Goal: Find specific page/section: Find specific page/section

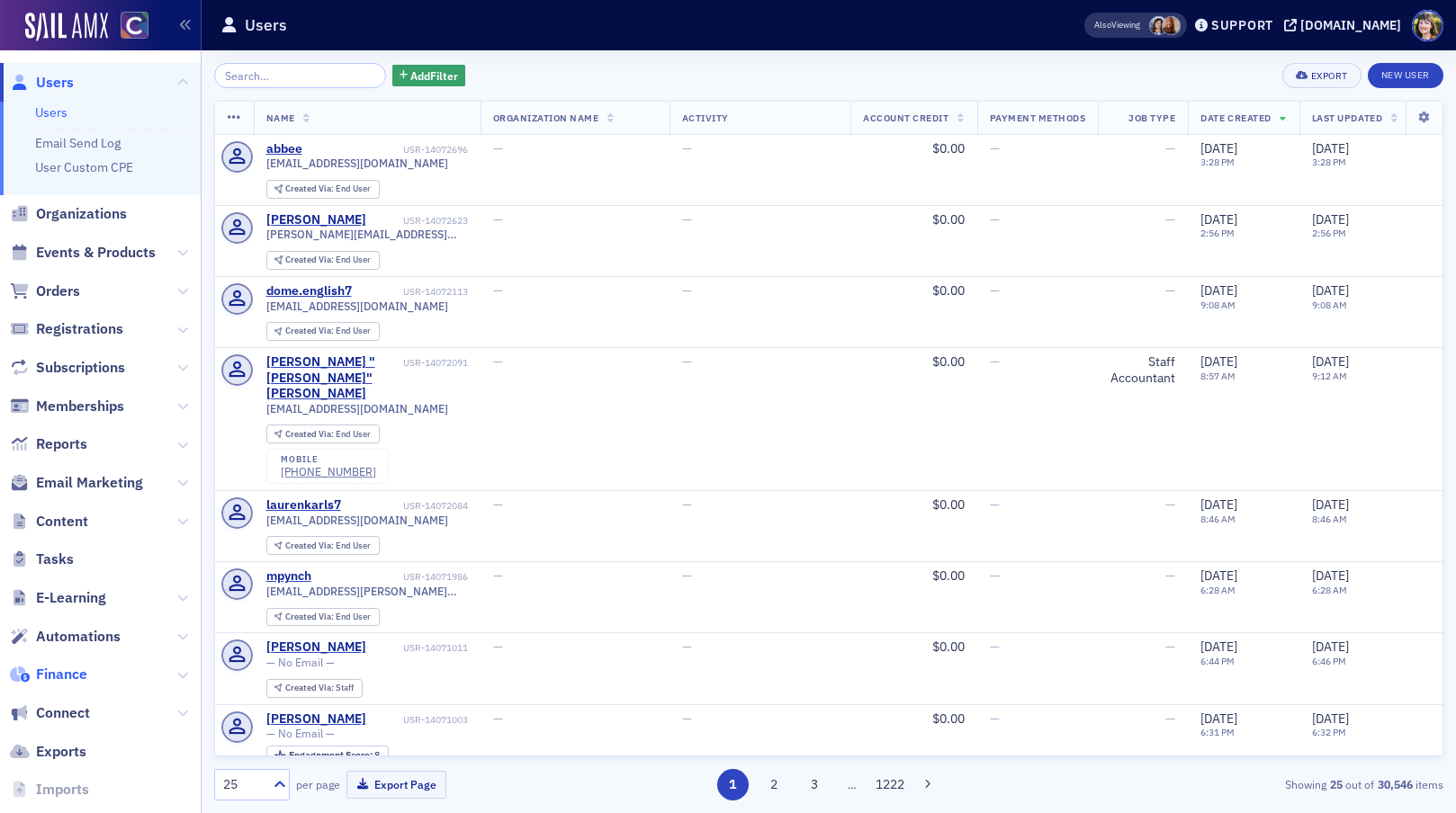
scroll to position [72, 0]
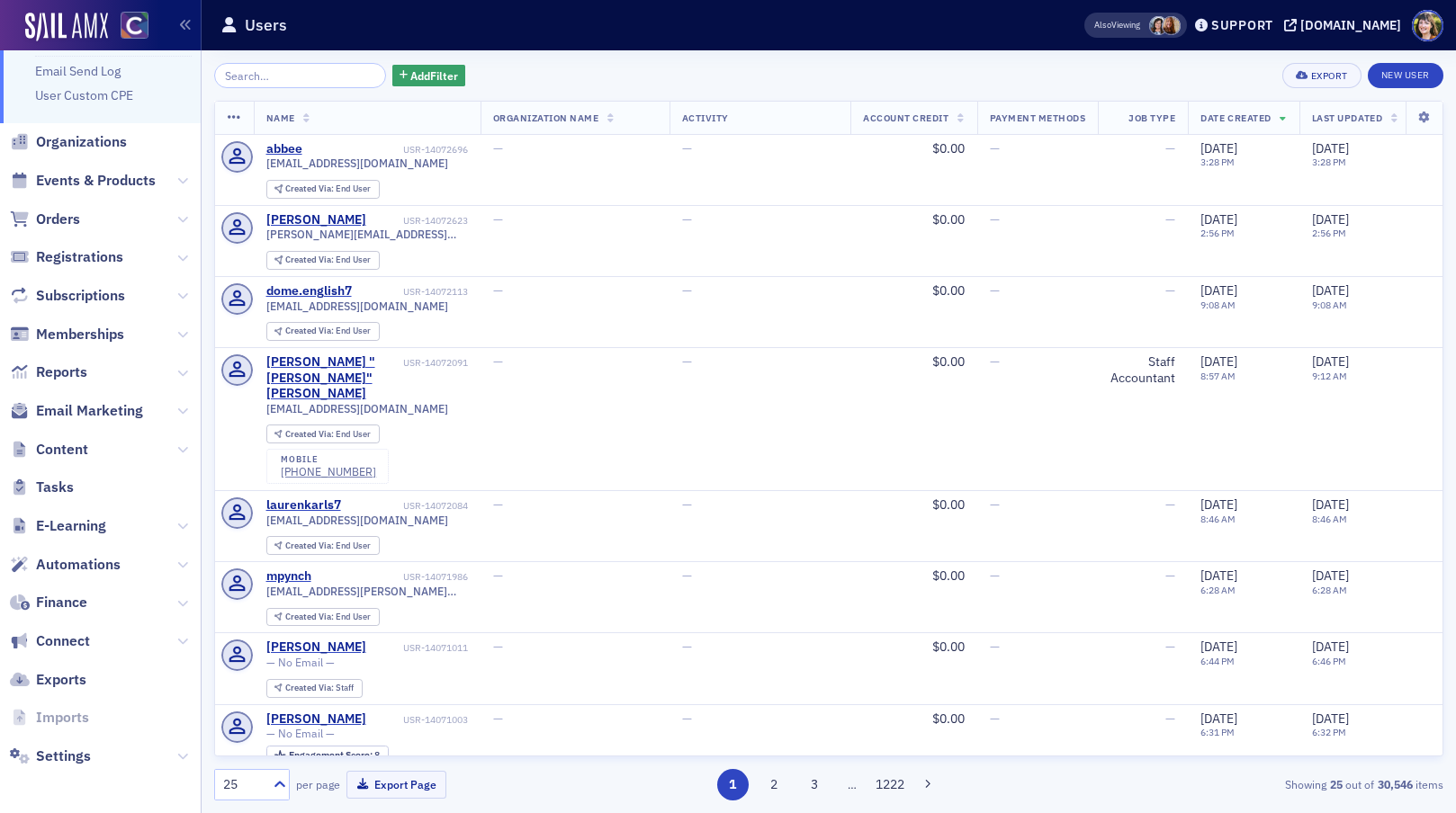
click at [174, 455] on span "Content" at bounding box center [100, 449] width 201 height 38
click at [182, 453] on icon at bounding box center [183, 451] width 11 height 11
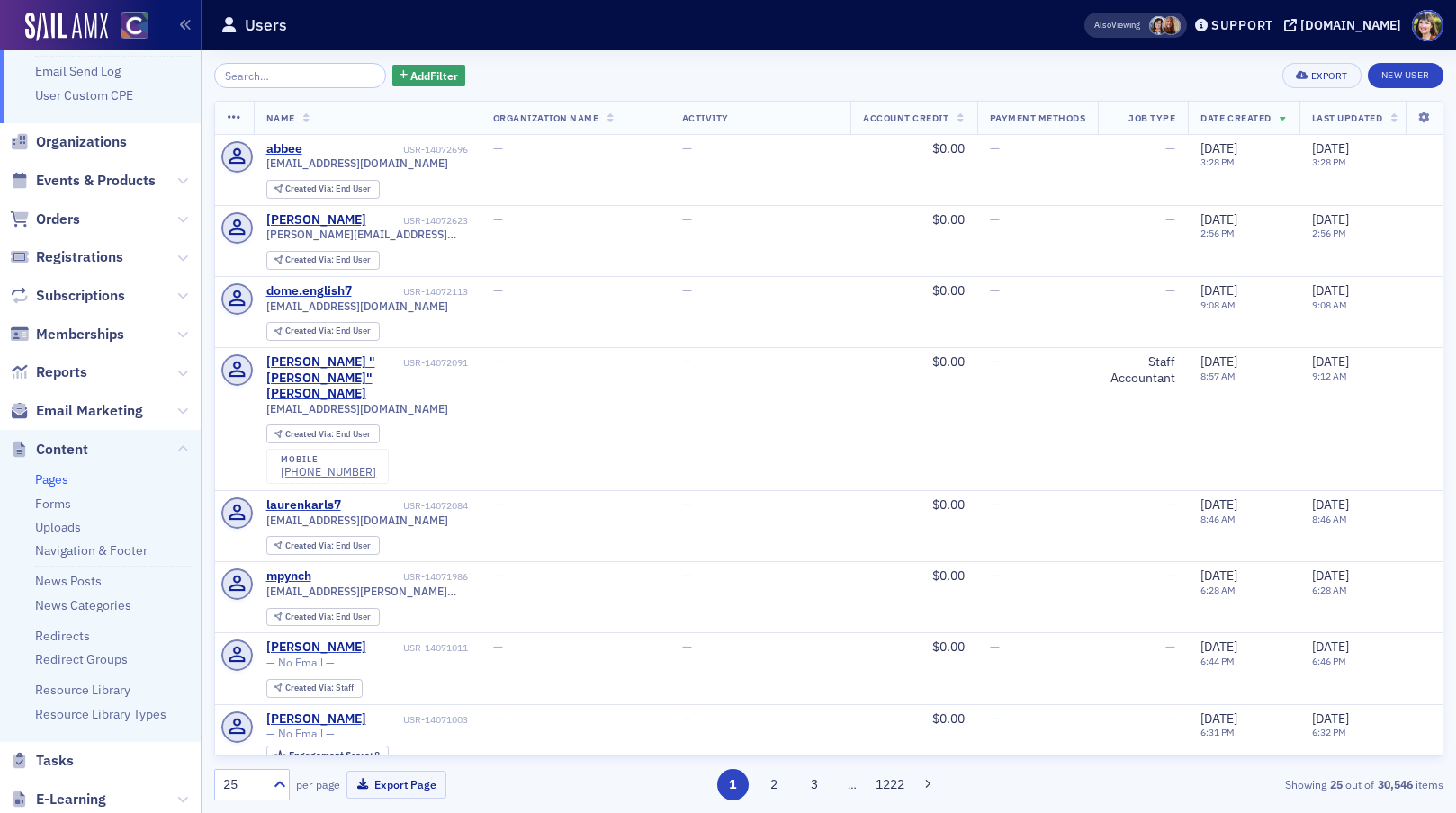
click at [52, 479] on link "Pages" at bounding box center [52, 479] width 34 height 16
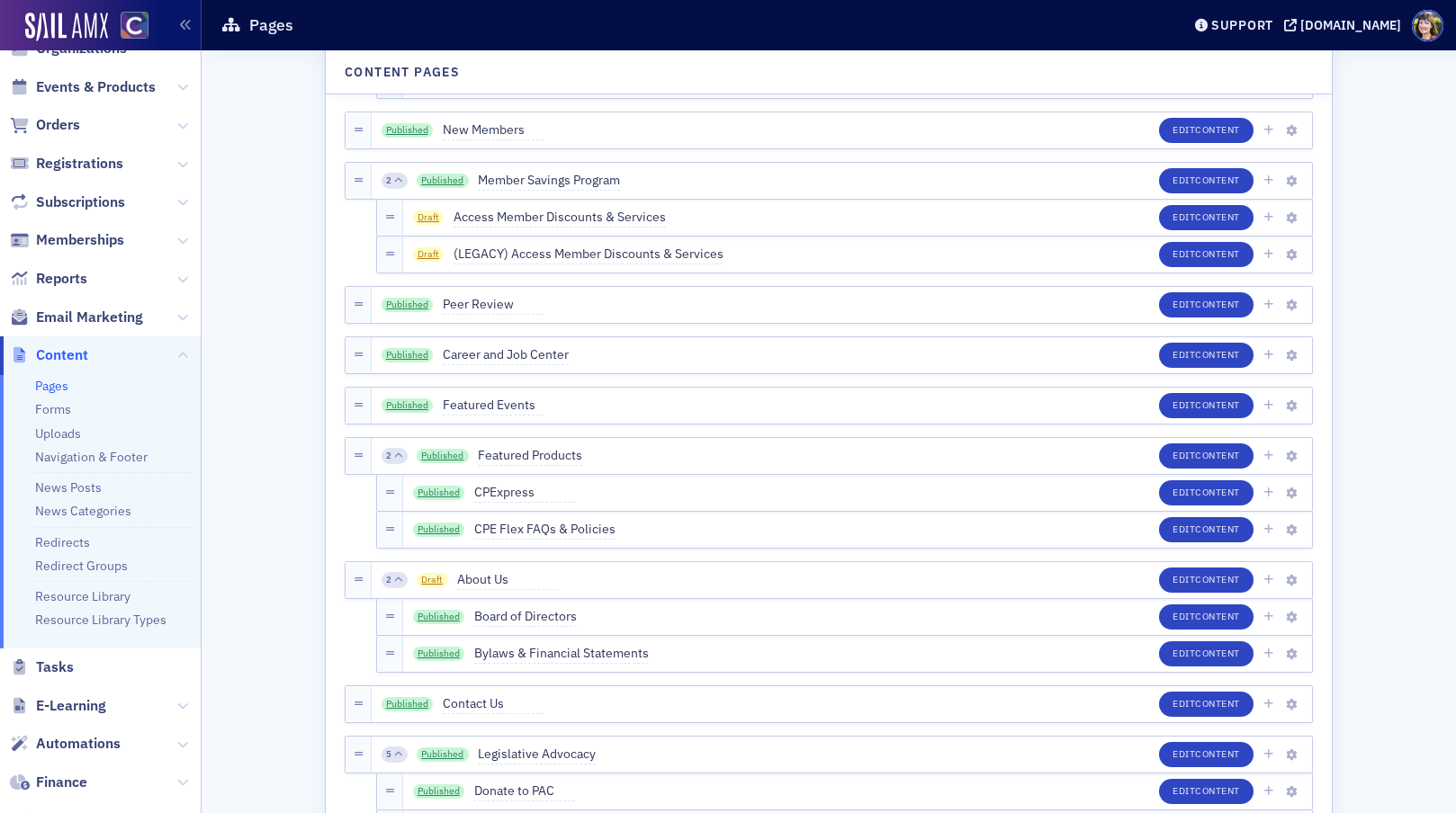
scroll to position [213, 0]
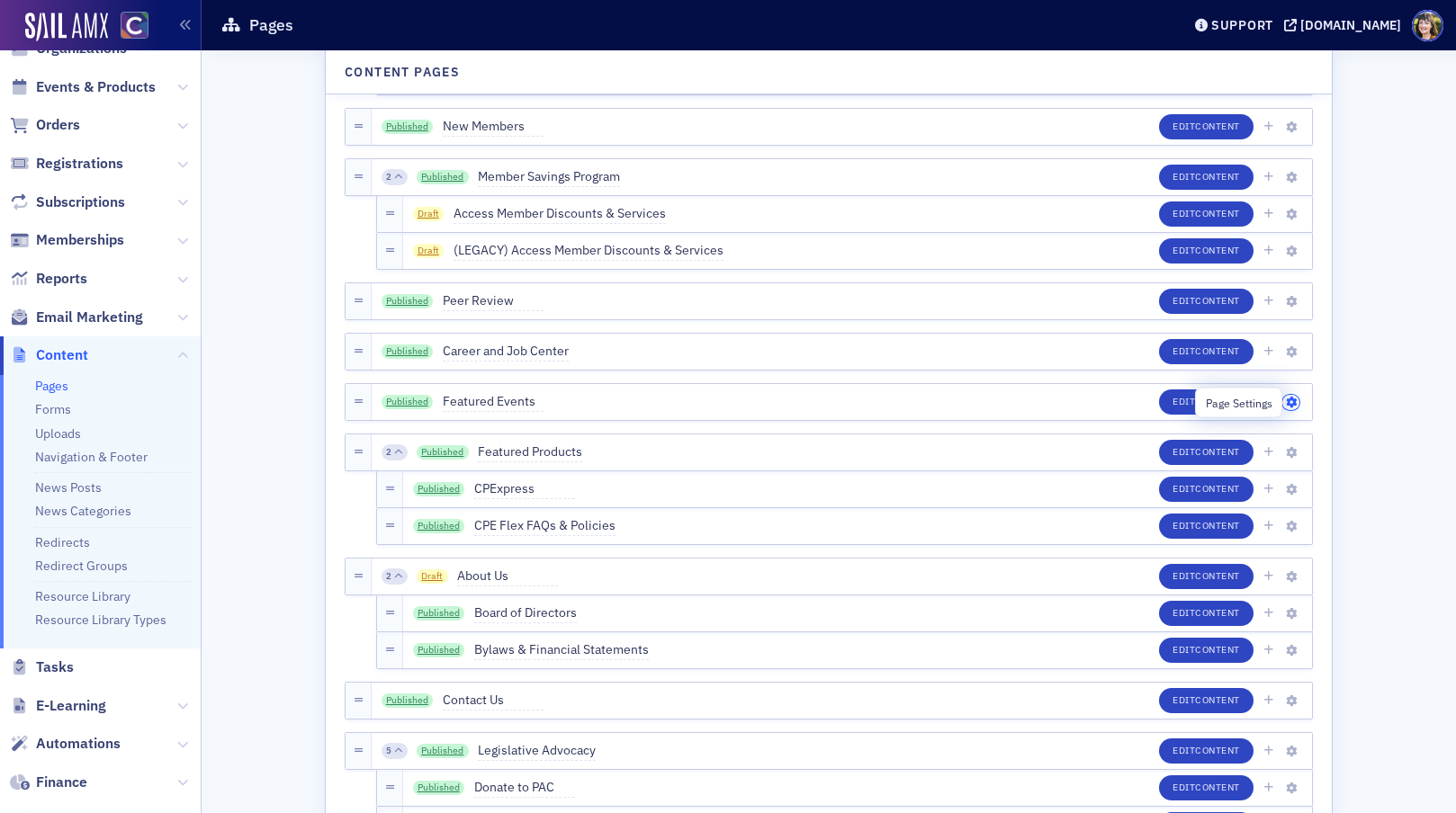
click at [1292, 401] on icon "button" at bounding box center [1292, 404] width 11 height 11
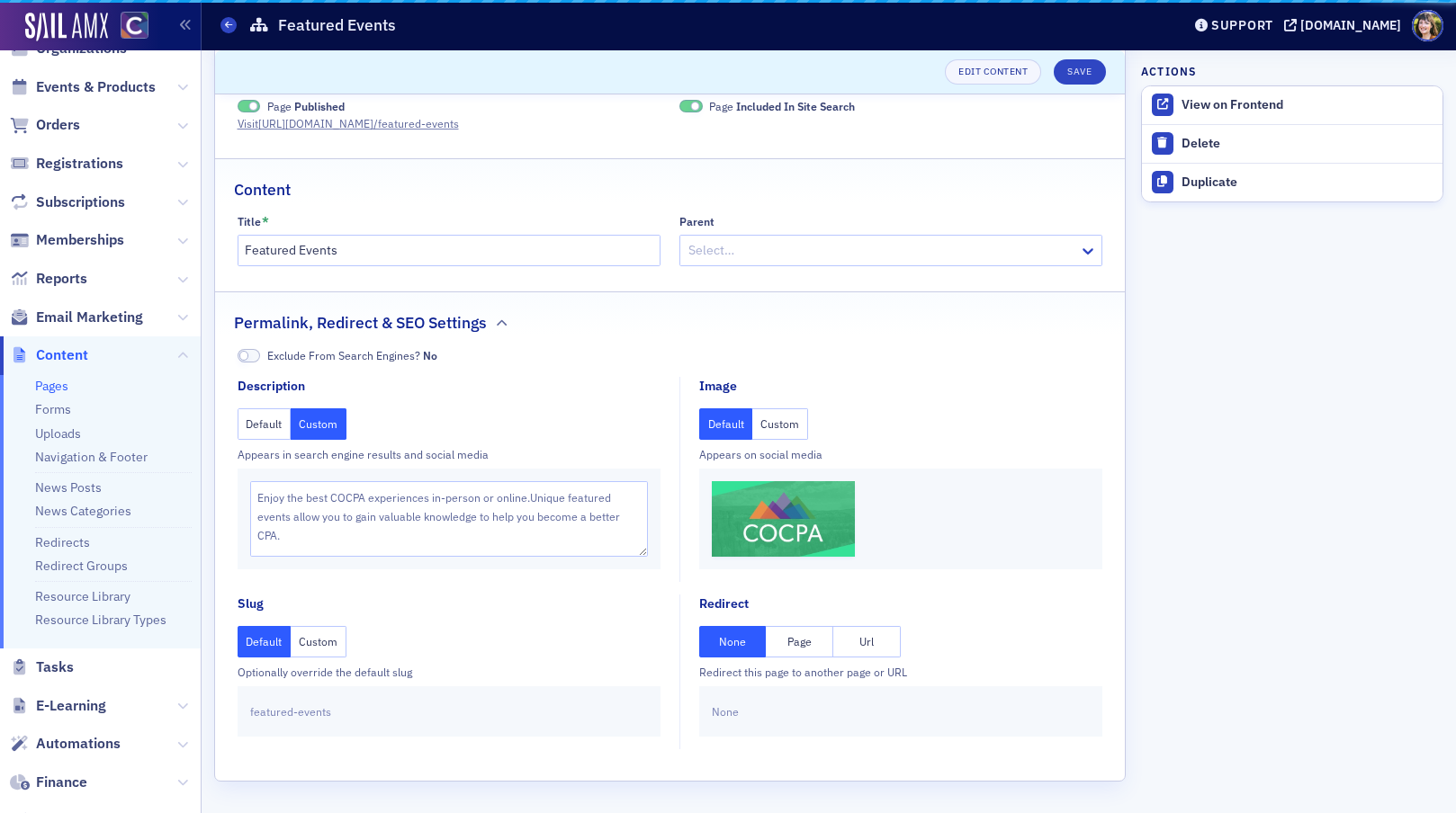
scroll to position [35, 0]
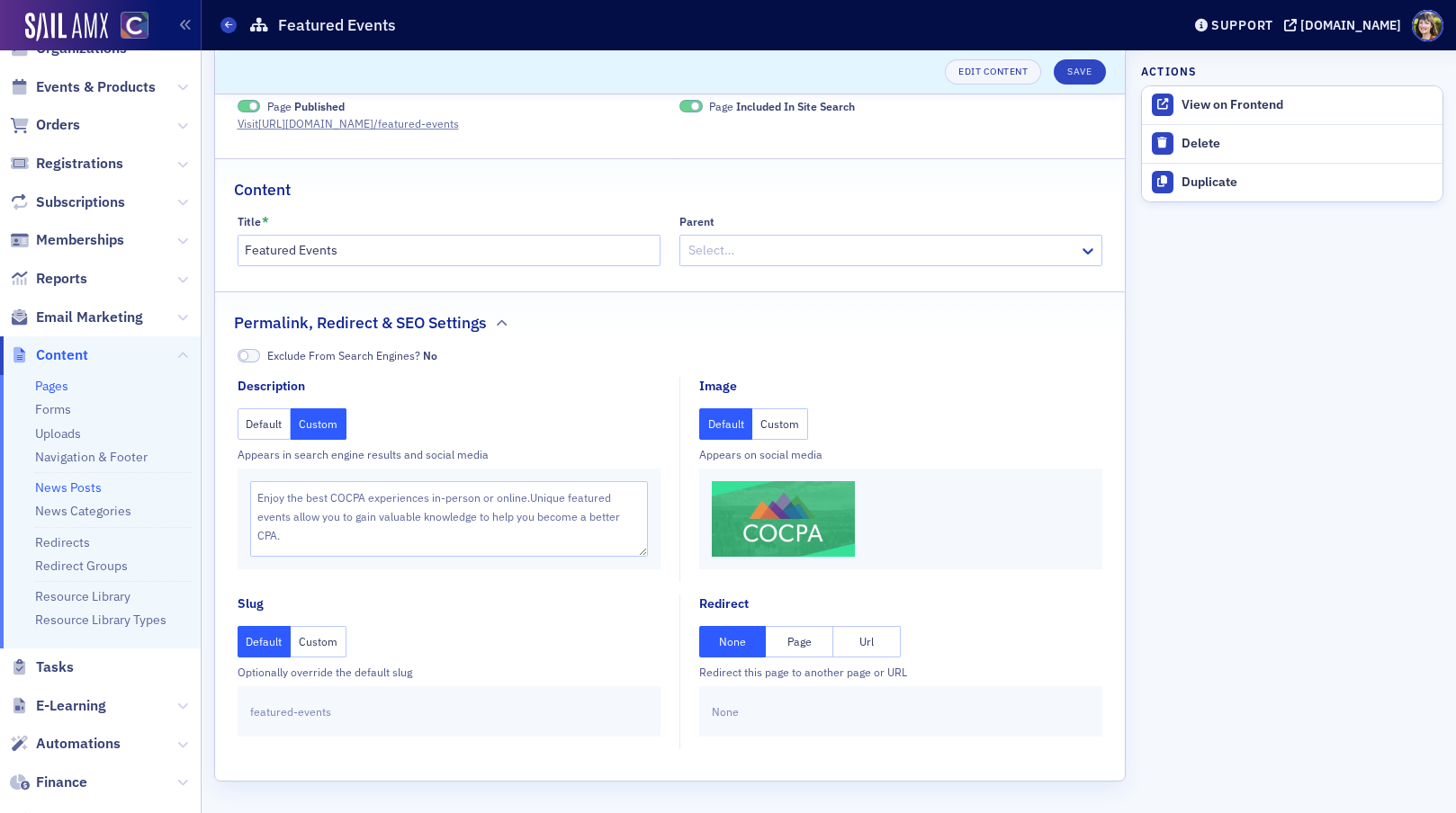
click at [80, 491] on link "News Posts" at bounding box center [67, 487] width 67 height 16
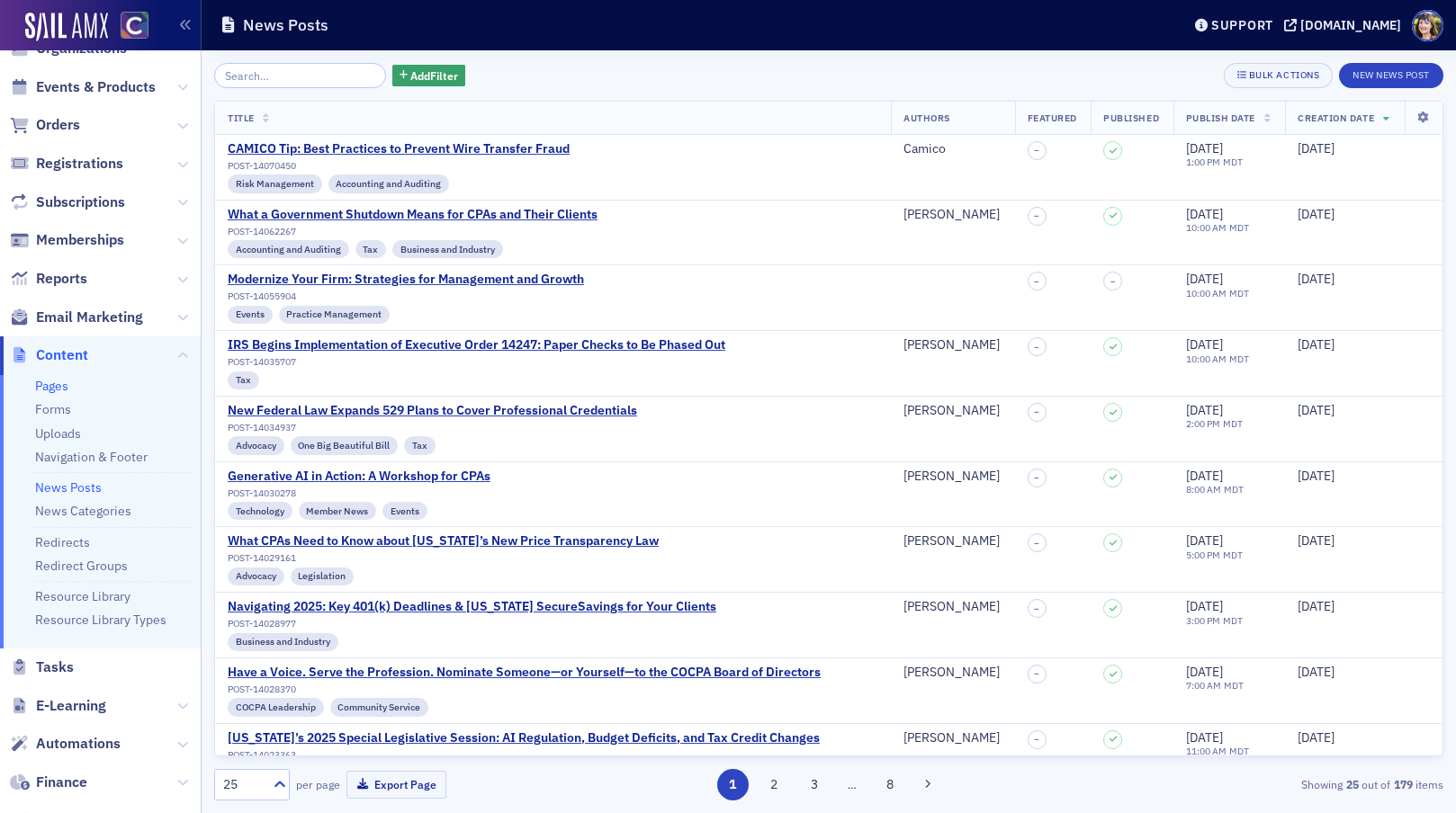
click at [47, 380] on link "Pages" at bounding box center [52, 385] width 34 height 16
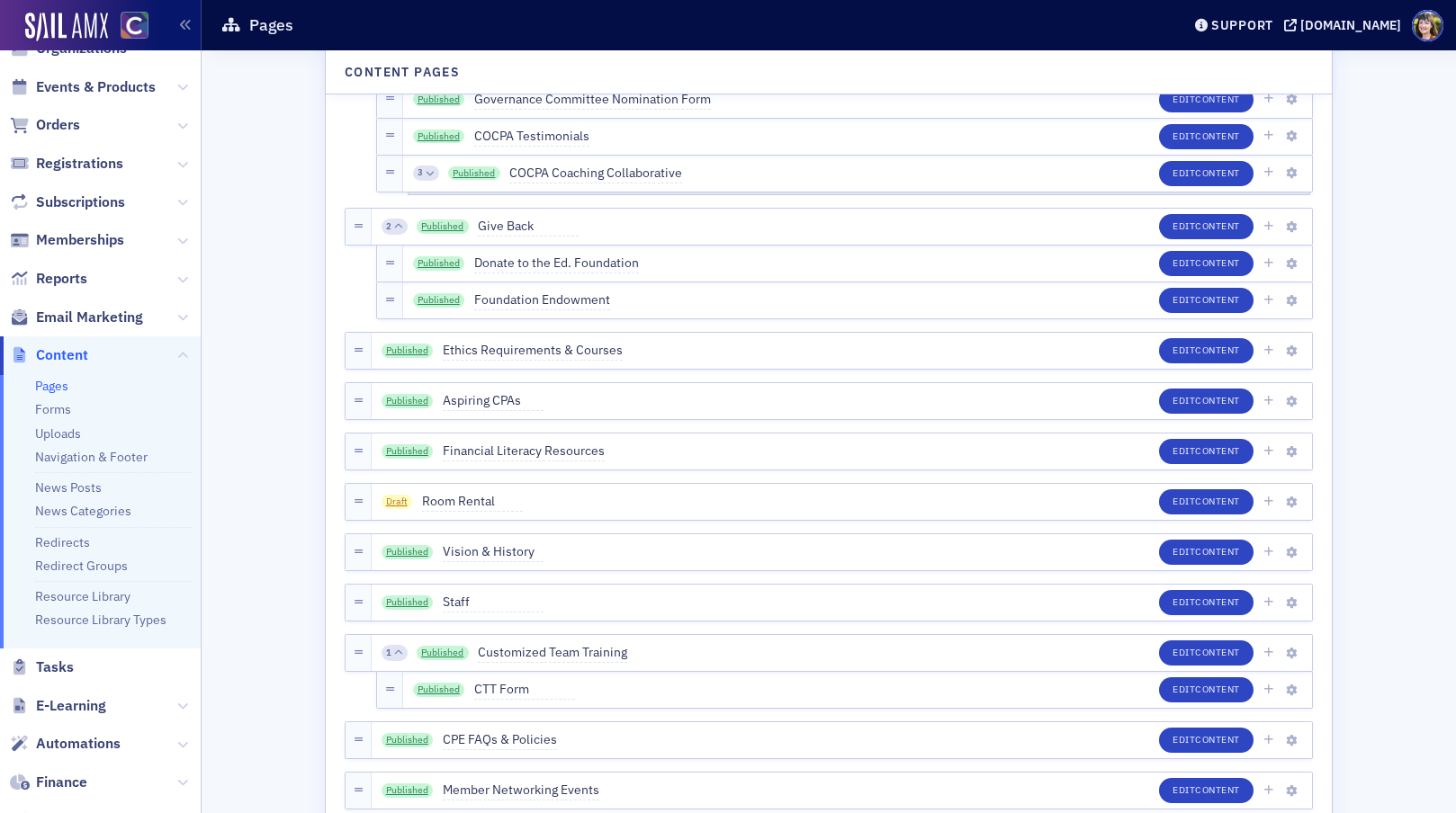
scroll to position [2584, 0]
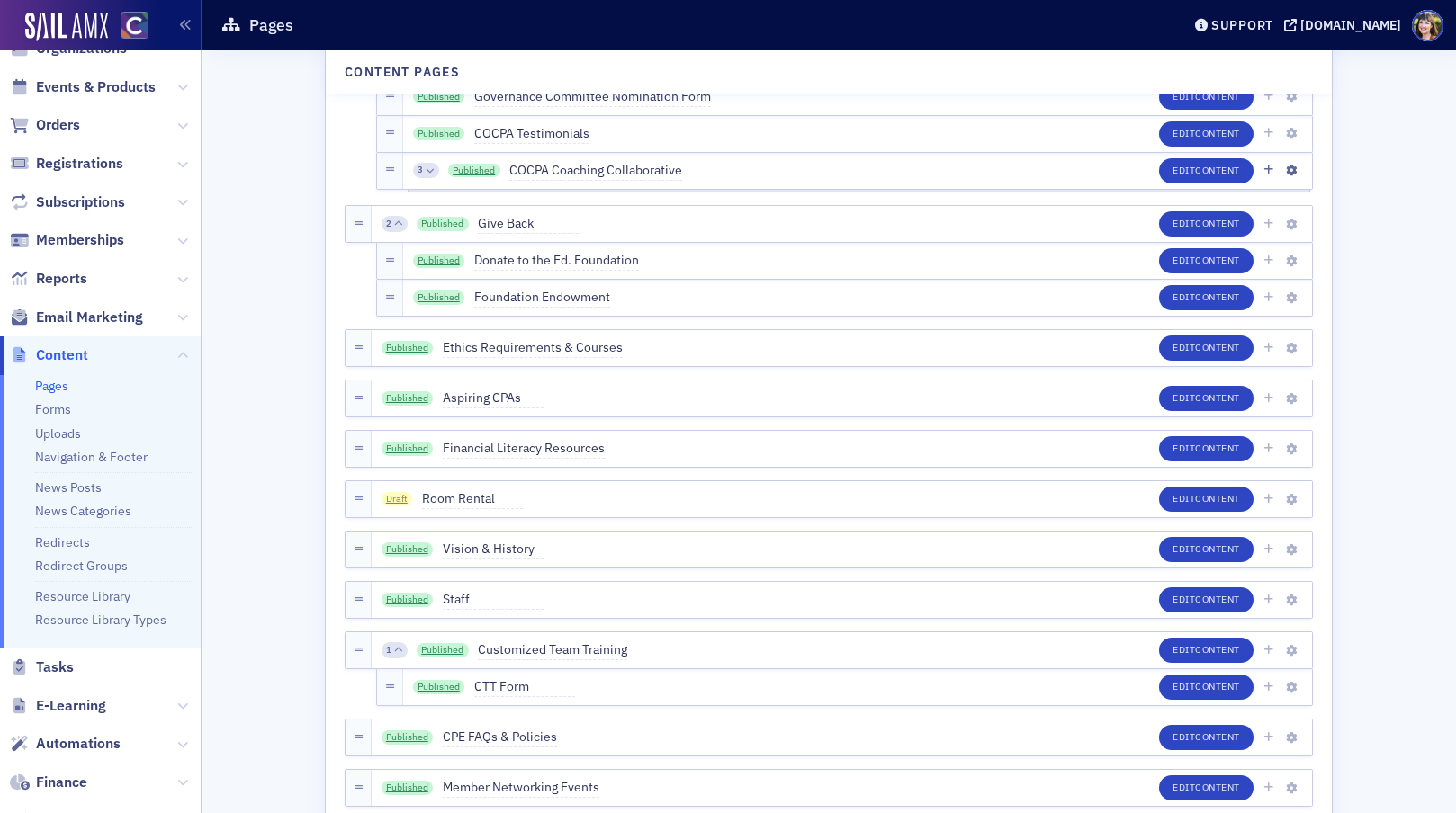
click at [434, 170] on div "3" at bounding box center [426, 170] width 26 height 16
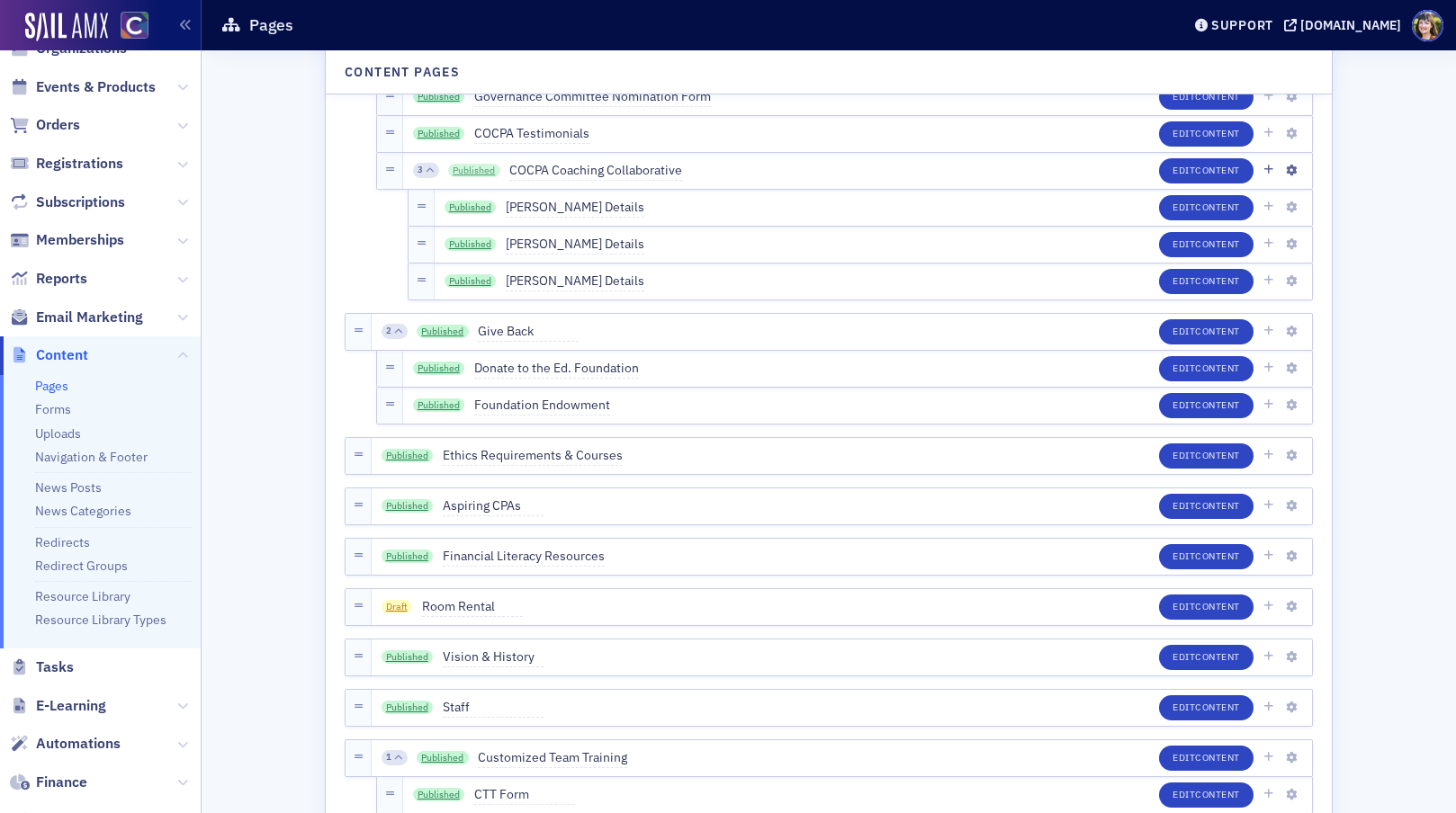
click at [482, 171] on link "Published" at bounding box center [474, 170] width 52 height 14
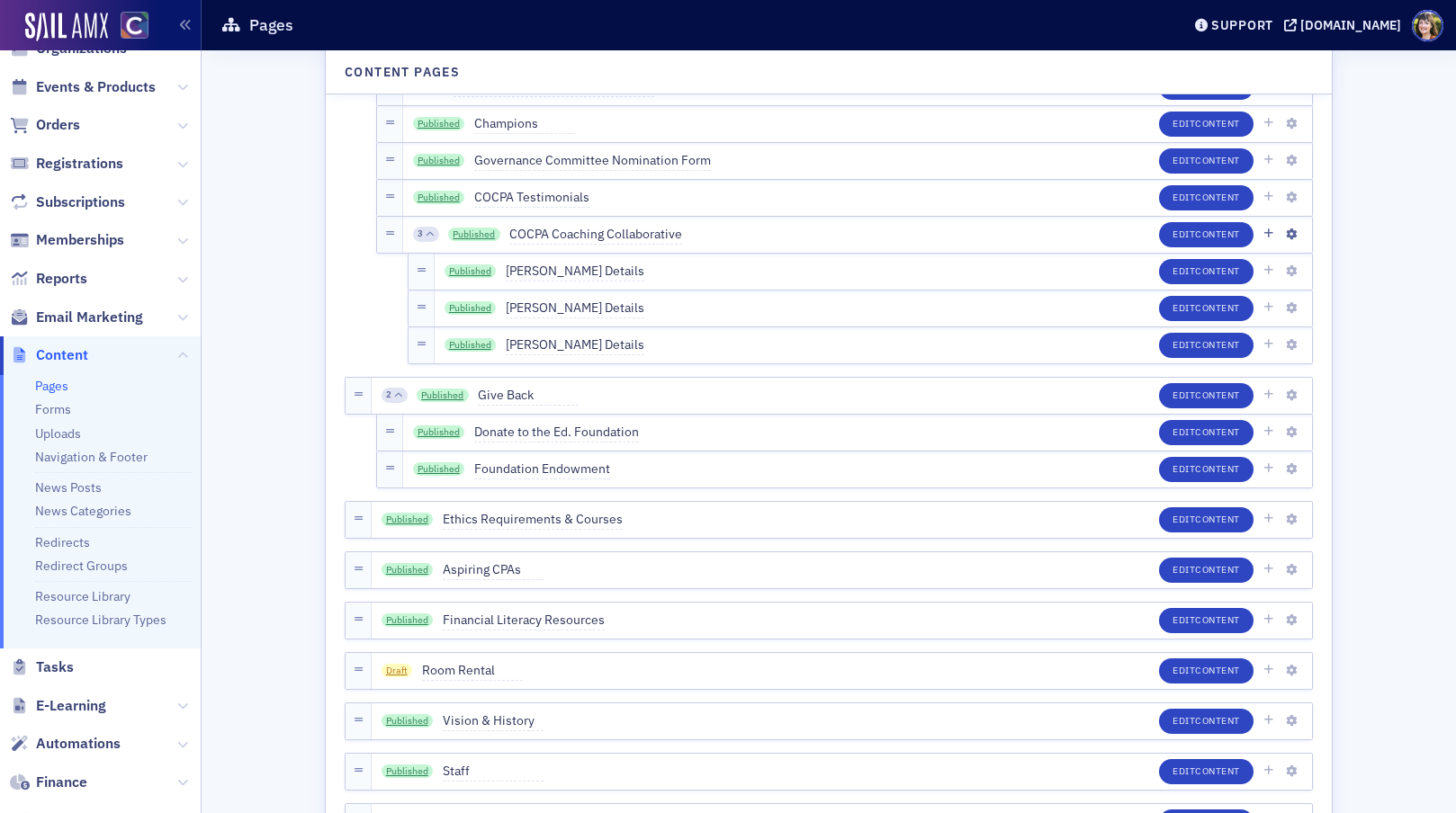
scroll to position [2519, 0]
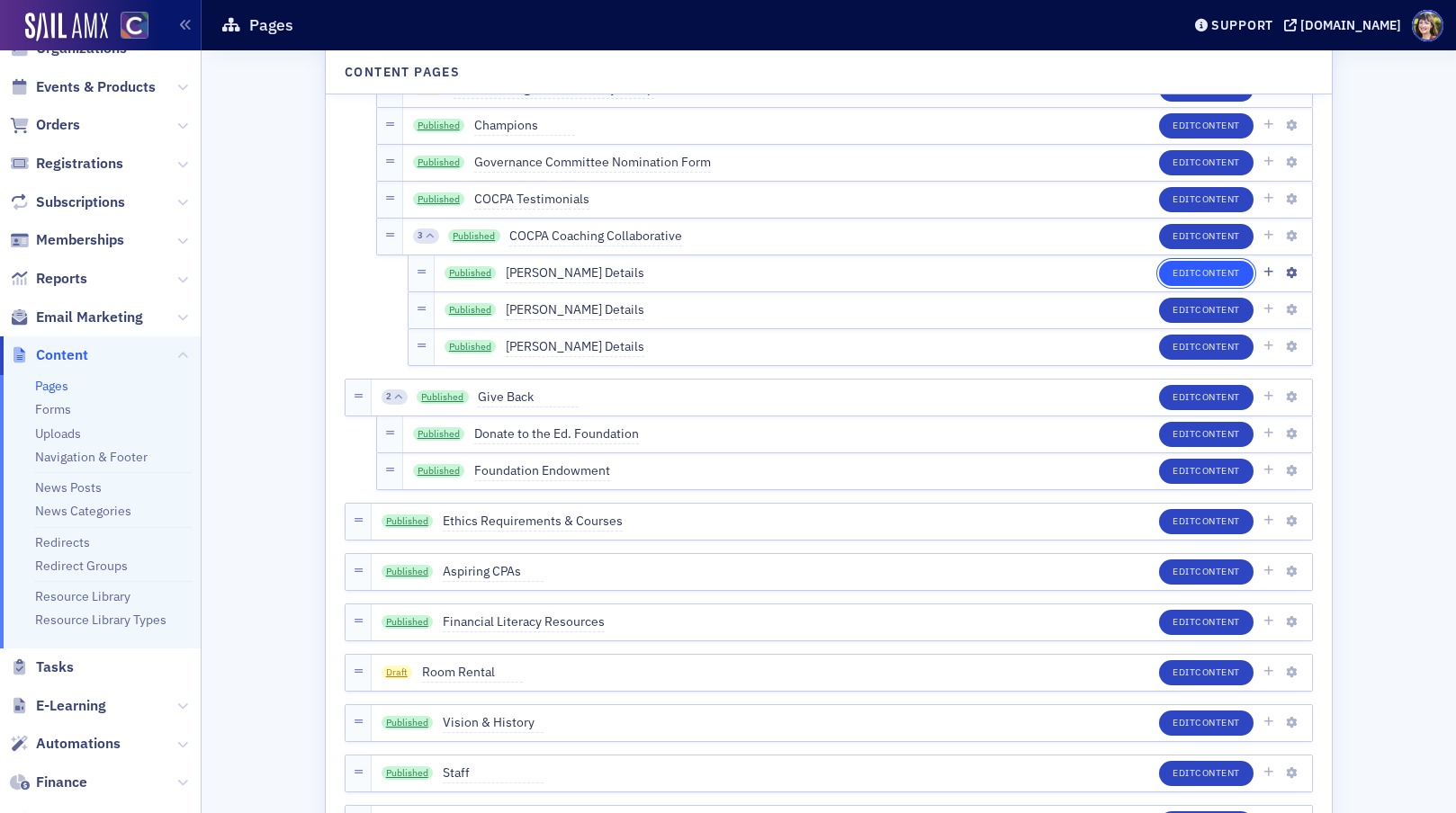
click at [1183, 270] on button "Edit Content" at bounding box center [1206, 273] width 95 height 25
click at [768, 240] on div "3 Published COCPA Coaching Collaborative Edit Content" at bounding box center [857, 236] width 909 height 36
click at [726, 232] on div "3 Published COCPA Coaching Collaborative Edit Content" at bounding box center [857, 236] width 909 height 36
click at [1296, 235] on icon "button" at bounding box center [1292, 237] width 11 height 11
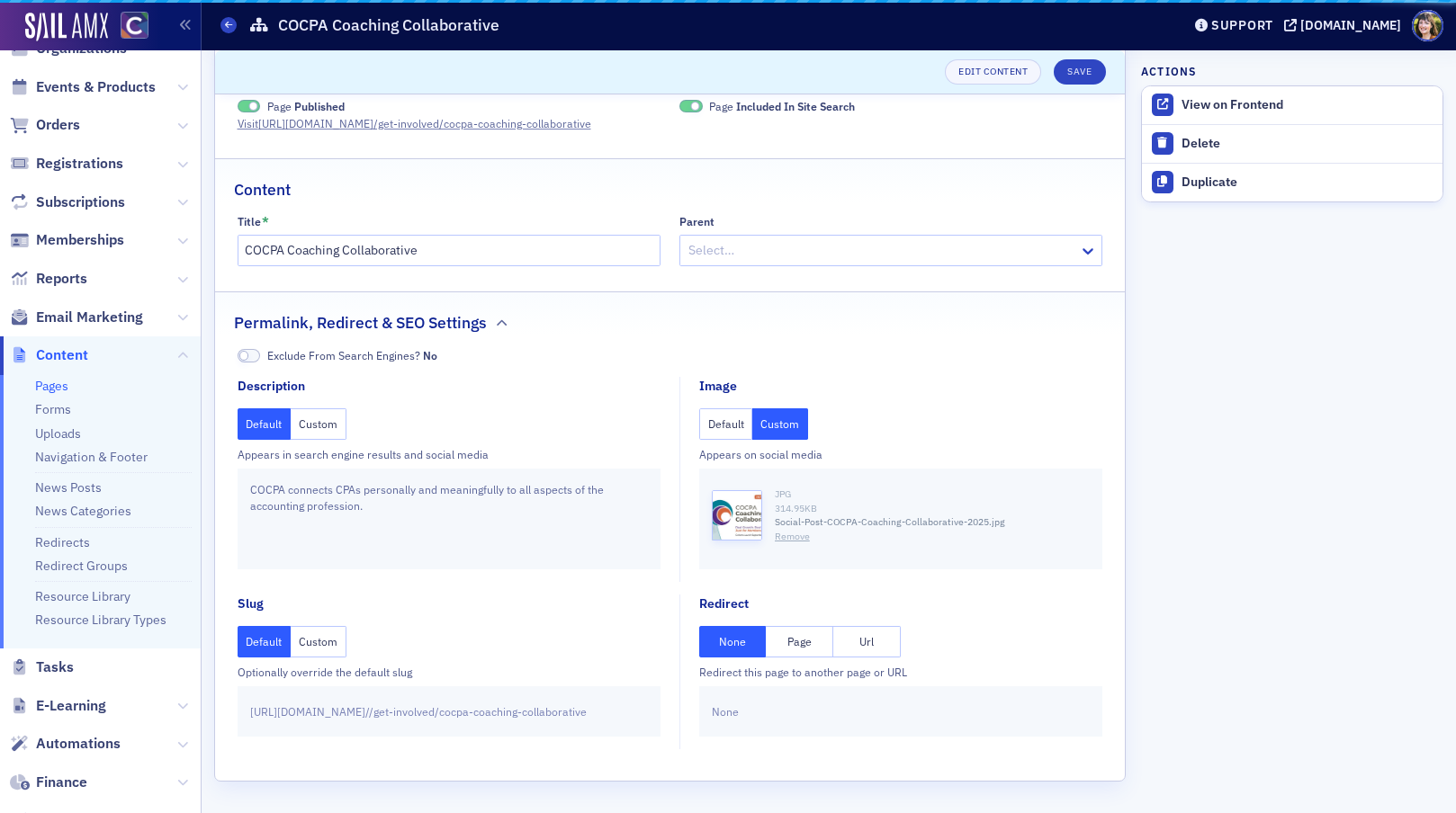
click at [1238, 233] on aside "Actions View on Frontend Delete Duplicate" at bounding box center [1292, 414] width 303 height 798
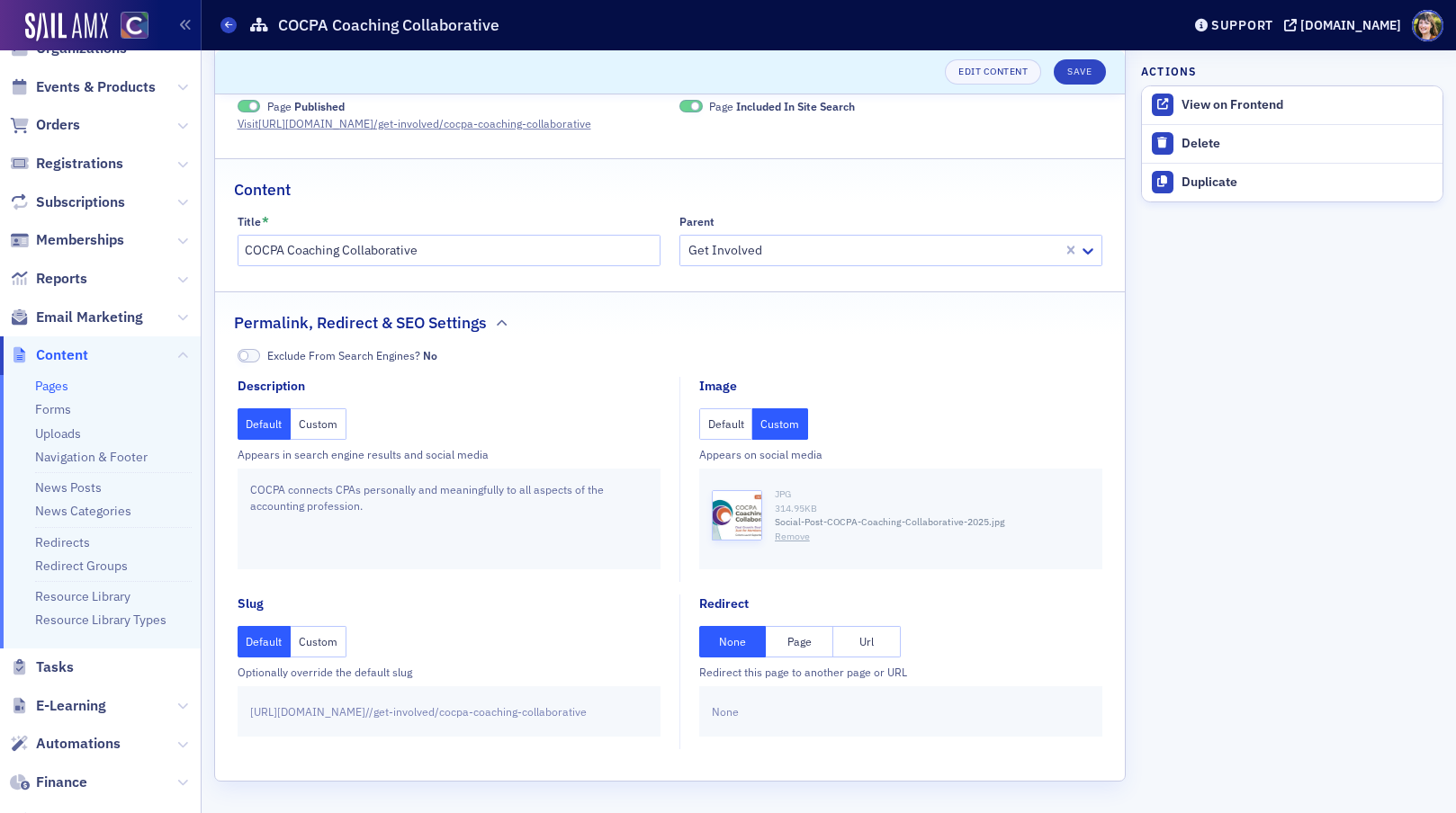
click at [1345, 296] on aside "Actions View on Frontend Delete Duplicate" at bounding box center [1292, 414] width 303 height 798
click at [233, 29] on span at bounding box center [228, 24] width 16 height 16
